Goal: Task Accomplishment & Management: Use online tool/utility

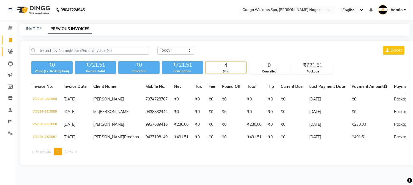
click at [11, 54] on span at bounding box center [11, 52] width 10 height 6
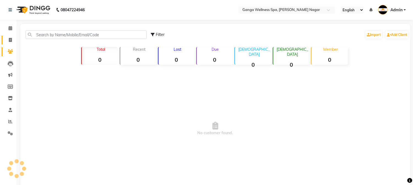
click at [9, 39] on icon at bounding box center [10, 40] width 3 height 4
select select "service"
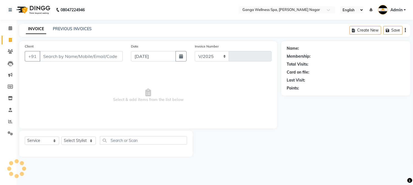
select select "762"
type input "2867"
click at [70, 29] on link "PREVIOUS INVOICES" at bounding box center [72, 28] width 39 height 5
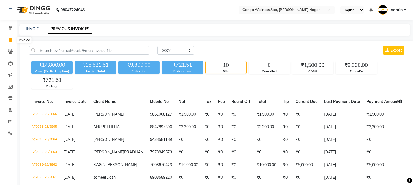
click at [10, 40] on icon at bounding box center [10, 40] width 3 height 4
select select "service"
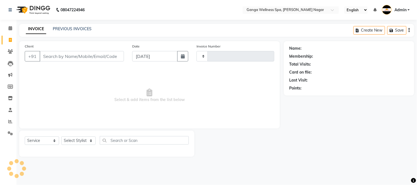
type input "2867"
select select "762"
click at [10, 52] on icon at bounding box center [10, 52] width 5 height 4
